Goal: Navigation & Orientation: Find specific page/section

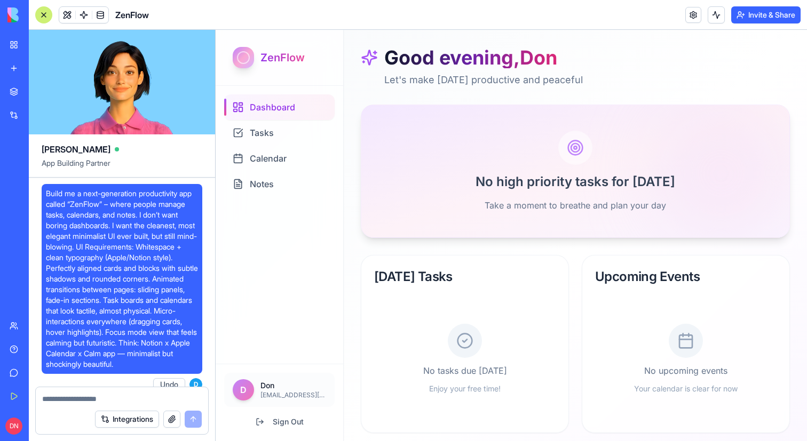
scroll to position [675, 0]
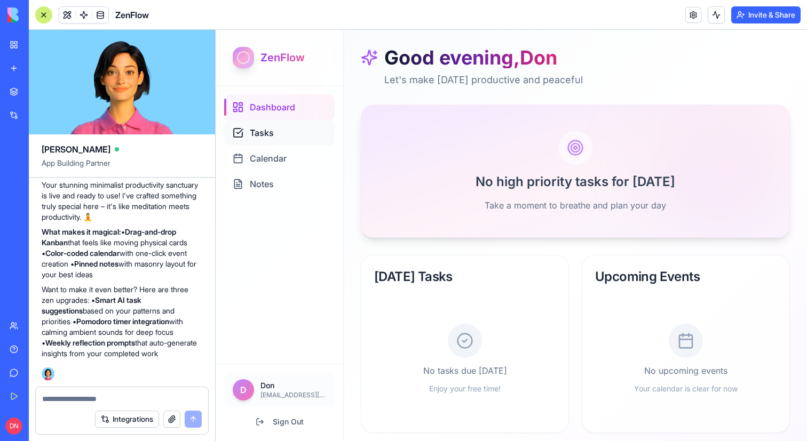
click at [288, 138] on div "Tasks" at bounding box center [279, 133] width 110 height 26
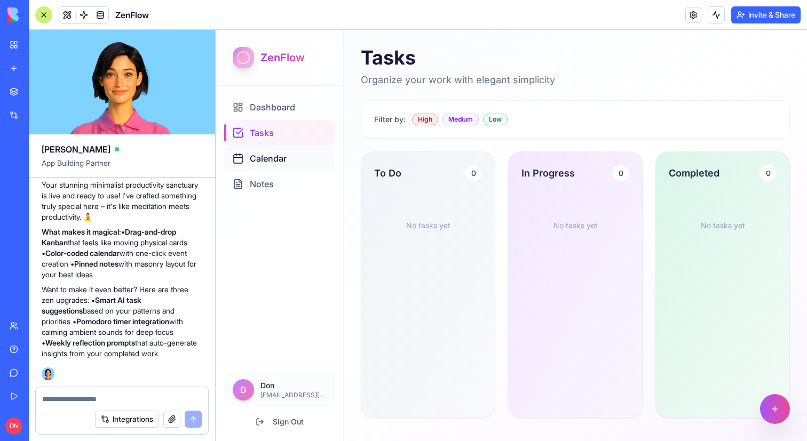
click at [291, 158] on div "Calendar" at bounding box center [279, 159] width 110 height 26
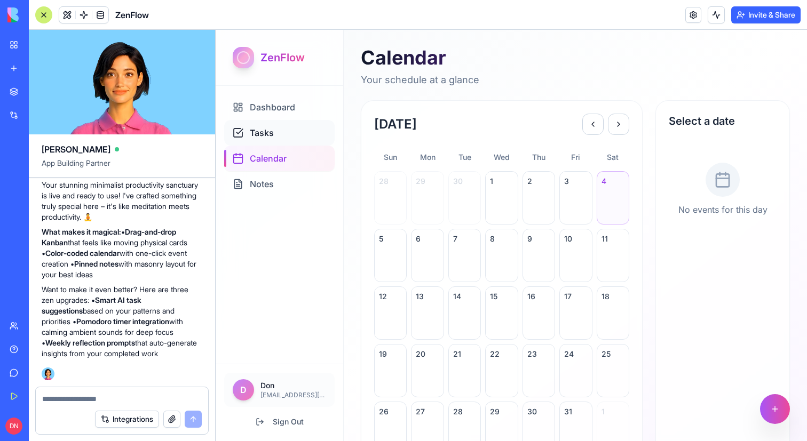
click at [282, 128] on div "Tasks" at bounding box center [279, 133] width 110 height 26
